Goal: Browse casually

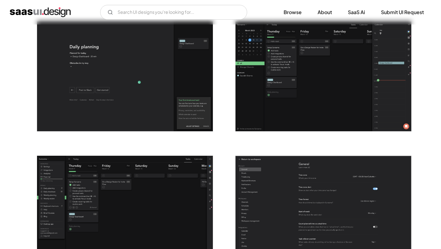
scroll to position [1200, 0]
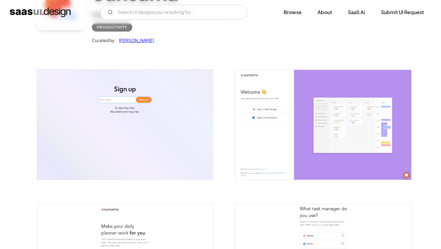
scroll to position [0, 0]
